Goal: Check status: Check status

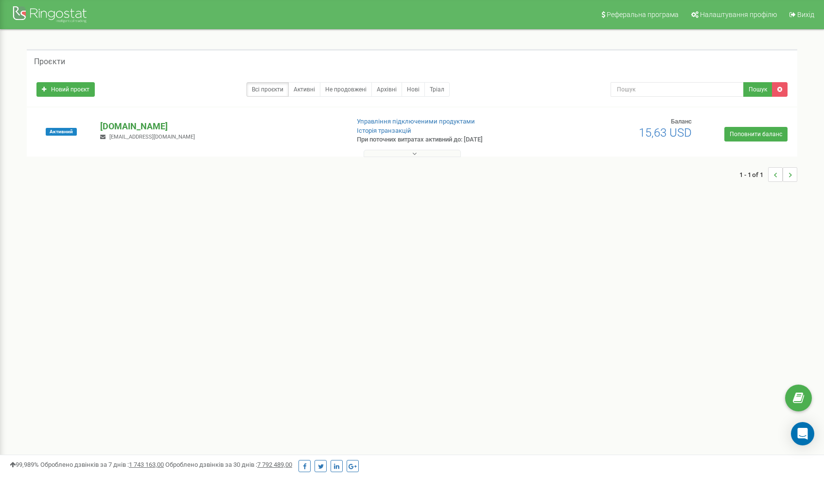
click at [138, 125] on p "[DOMAIN_NAME]" at bounding box center [220, 126] width 241 height 13
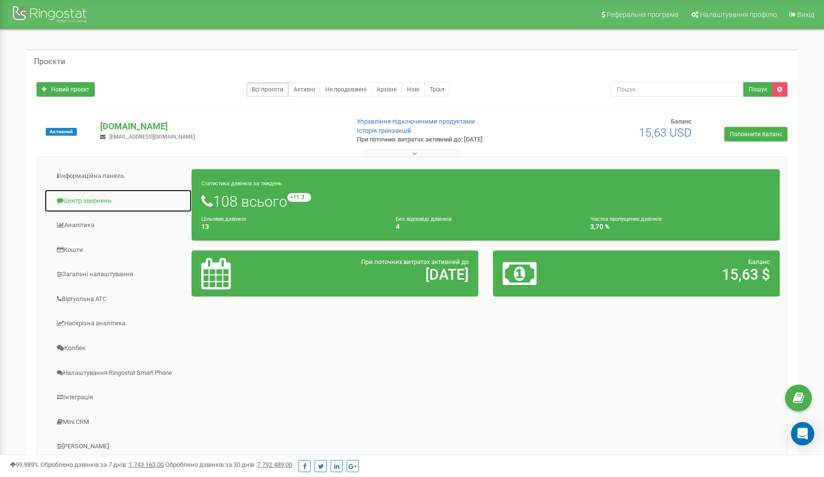
click at [93, 205] on link "Центр звернень" at bounding box center [118, 201] width 148 height 24
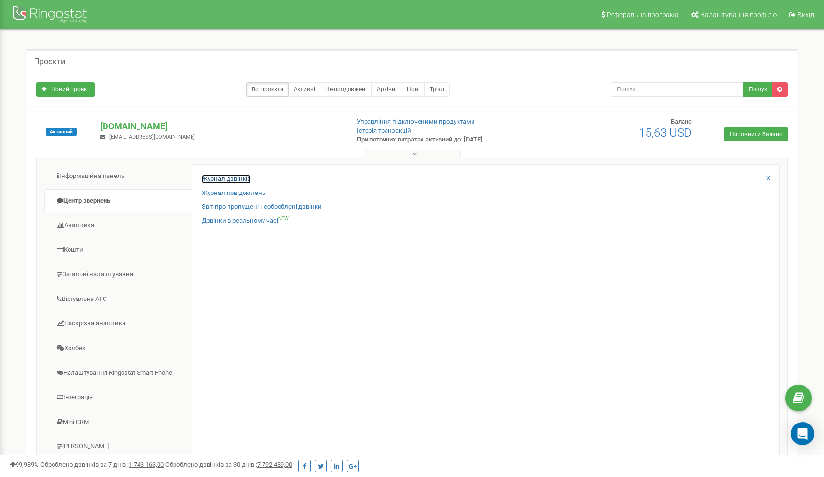
click at [227, 181] on link "Журнал дзвінків" at bounding box center [226, 178] width 49 height 9
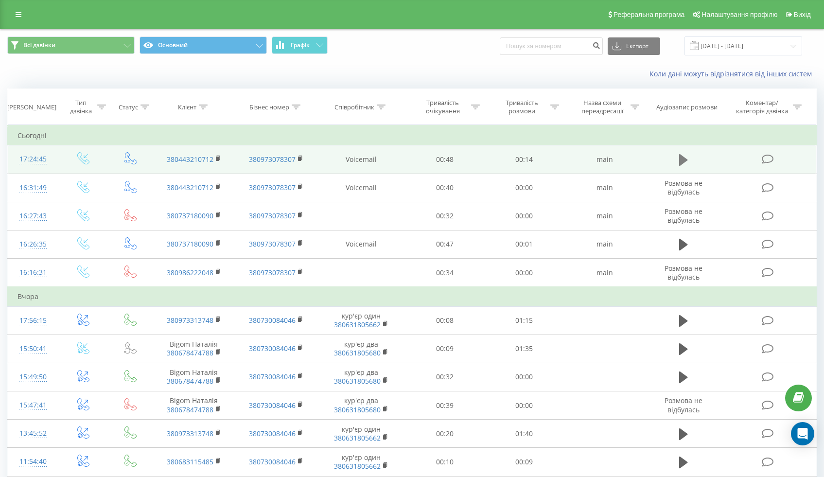
click at [684, 163] on icon at bounding box center [683, 160] width 9 height 14
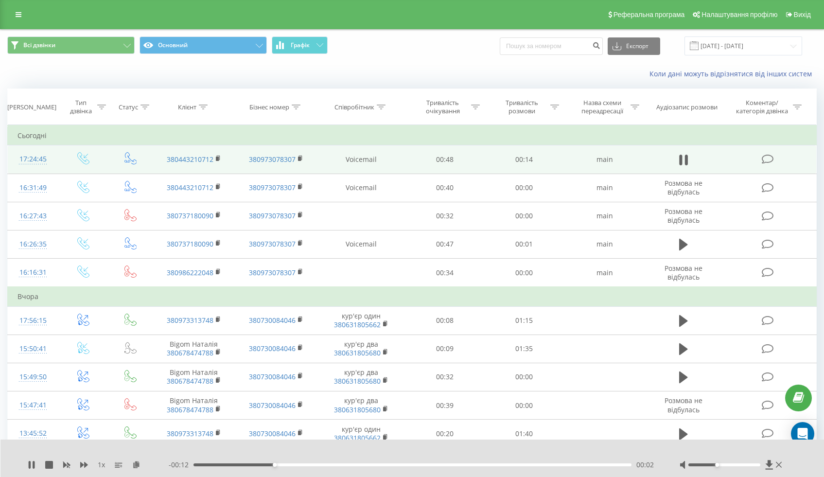
drag, startPoint x: 725, startPoint y: 464, endPoint x: 718, endPoint y: 466, distance: 7.1
click at [718, 466] on div at bounding box center [731, 465] width 104 height 10
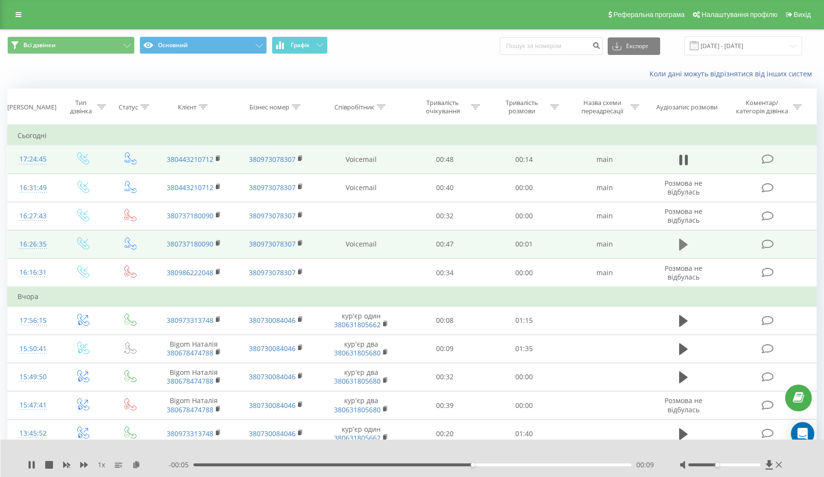
click at [680, 245] on icon at bounding box center [683, 245] width 9 height 12
